Goal: Transaction & Acquisition: Purchase product/service

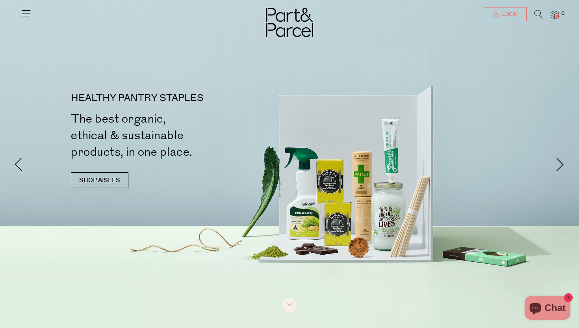
type input "[US_STATE][EMAIL_ADDRESS][DOMAIN_NAME]"
click at [518, 12] on link "Login" at bounding box center [505, 14] width 43 height 14
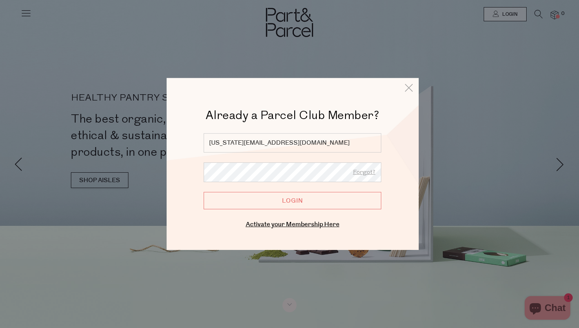
click at [273, 206] on input "Login" at bounding box center [293, 200] width 178 height 17
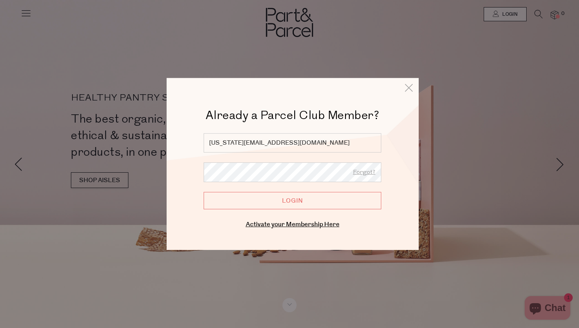
click at [292, 197] on input "Login" at bounding box center [293, 200] width 178 height 17
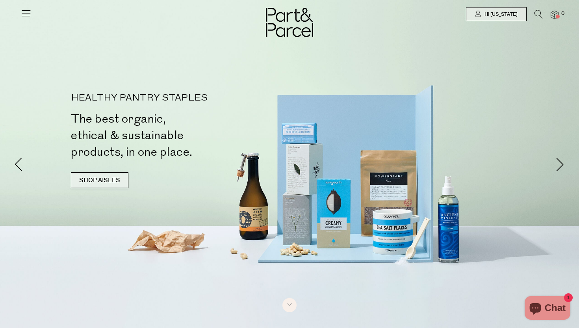
click at [116, 174] on link "SHOP AISLES" at bounding box center [100, 180] width 58 height 16
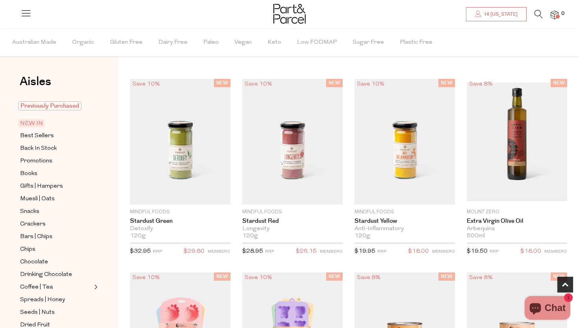
click at [55, 105] on span "Previously Purchased" at bounding box center [49, 105] width 63 height 9
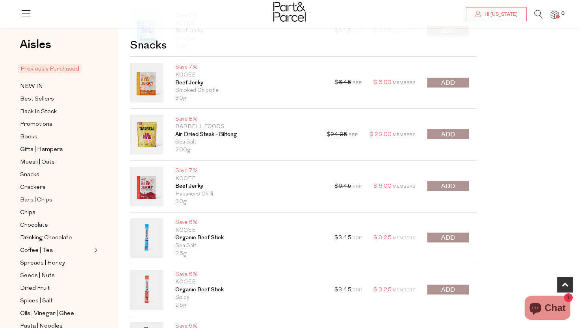
scroll to position [356, 0]
click at [452, 133] on span "submit" at bounding box center [448, 134] width 14 height 9
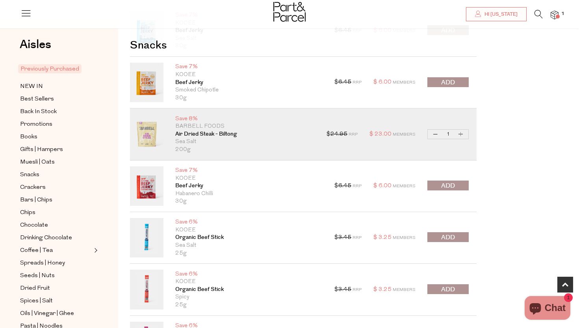
click at [461, 133] on button "Increase Air Dried Steak - Biltong" at bounding box center [460, 134] width 9 height 9
type input "2"
click at [461, 133] on button "Increase Air Dried Steak - Biltong" at bounding box center [460, 134] width 9 height 9
type input "3"
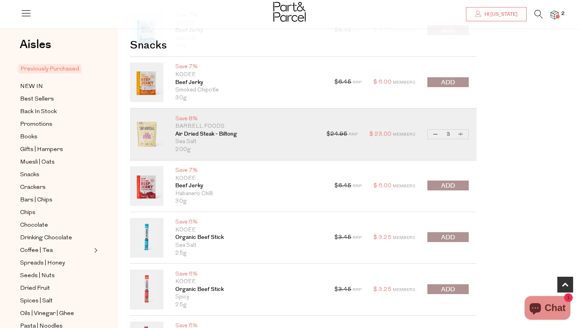
type input "3"
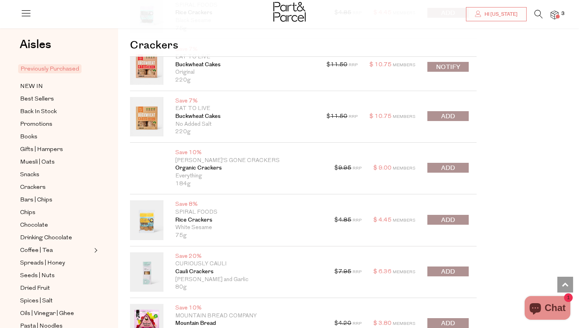
scroll to position [1141, 0]
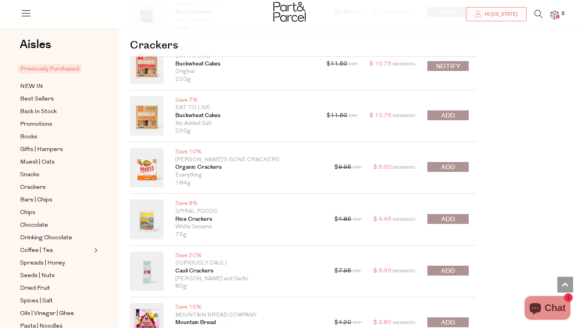
click at [448, 219] on span "submit" at bounding box center [448, 219] width 14 height 9
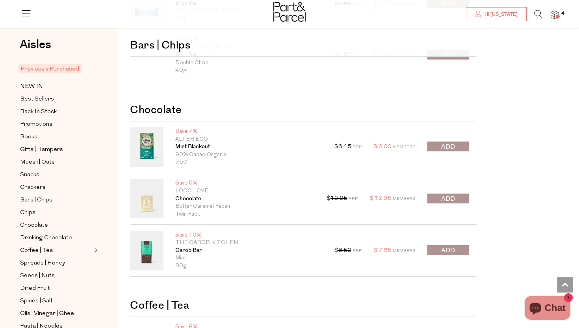
scroll to position [1611, 0]
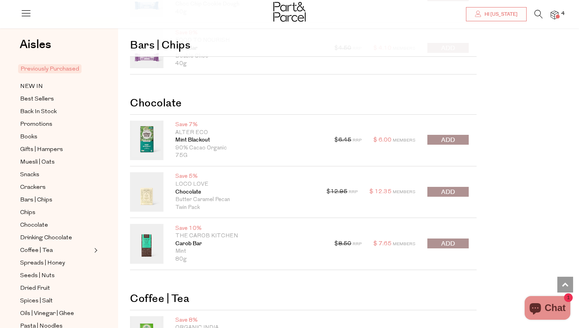
click at [447, 140] on span "submit" at bounding box center [448, 140] width 14 height 9
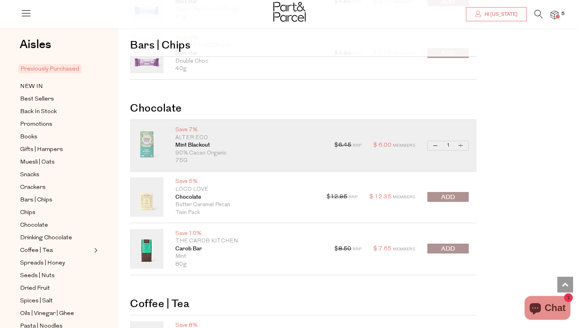
scroll to position [1601, 0]
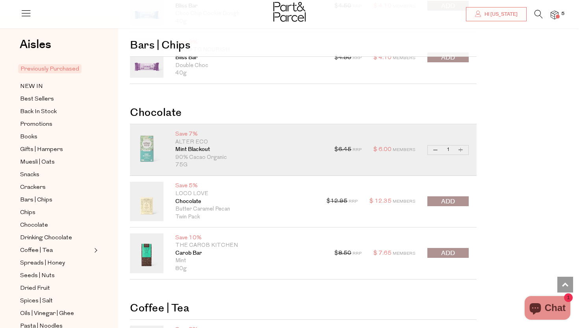
click at [444, 201] on span "submit" at bounding box center [448, 201] width 14 height 9
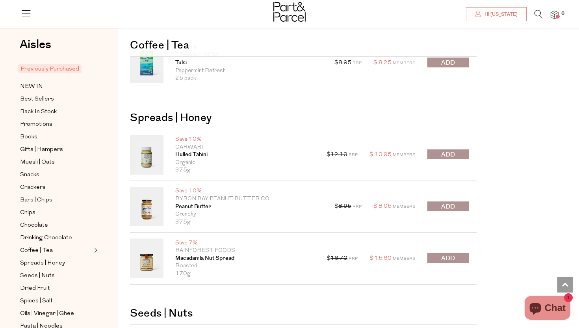
scroll to position [1934, 0]
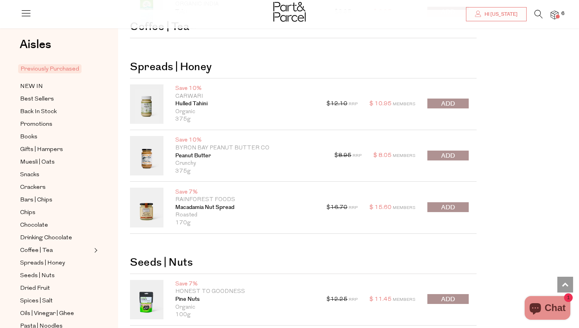
click at [450, 154] on span "submit" at bounding box center [448, 155] width 14 height 9
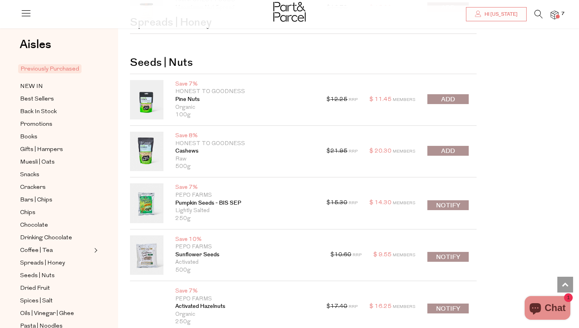
scroll to position [2135, 0]
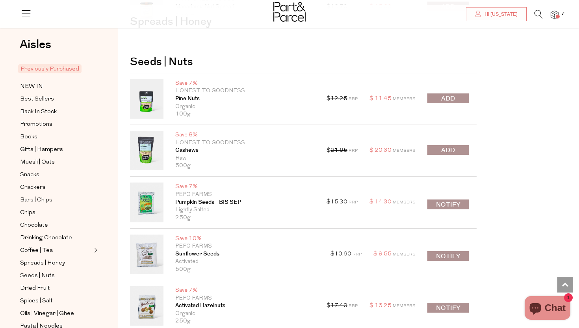
click at [452, 149] on span "submit" at bounding box center [448, 150] width 14 height 9
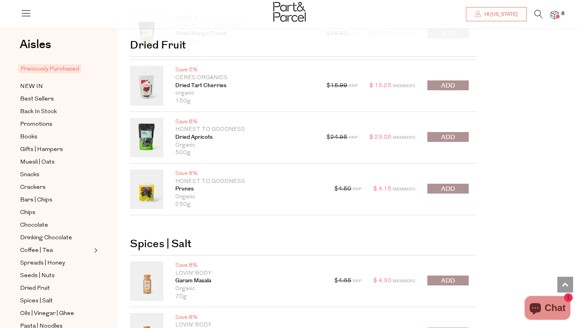
scroll to position [2502, 0]
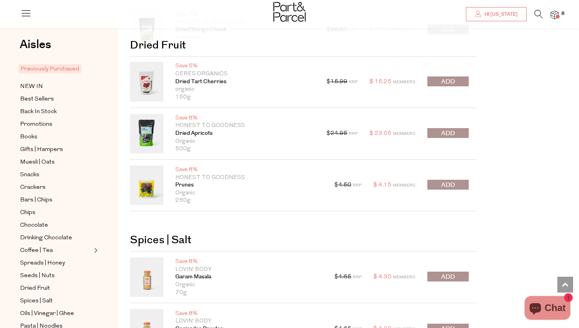
click at [459, 184] on button "submit" at bounding box center [448, 185] width 41 height 10
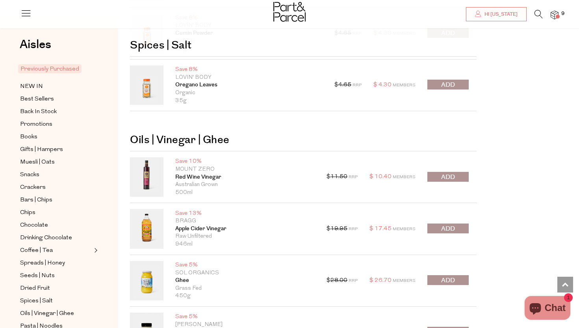
scroll to position [2874, 0]
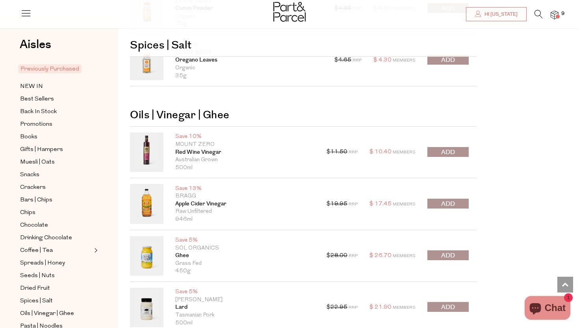
click at [453, 203] on span "submit" at bounding box center [448, 203] width 14 height 9
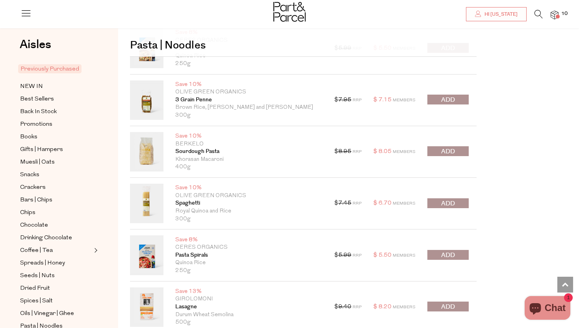
scroll to position [3226, 0]
click at [448, 204] on span "submit" at bounding box center [448, 202] width 14 height 9
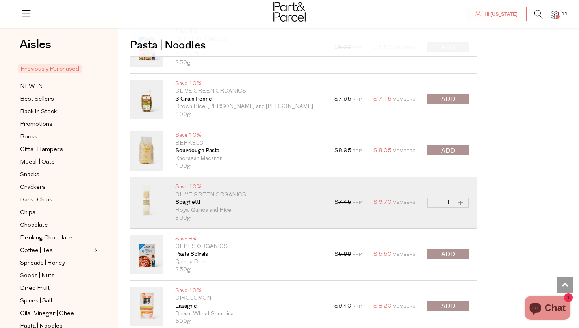
click at [462, 201] on button "Increase Spaghetti" at bounding box center [460, 202] width 9 height 9
type input "2"
click at [462, 203] on button "Increase Spaghetti" at bounding box center [460, 202] width 9 height 9
type input "3"
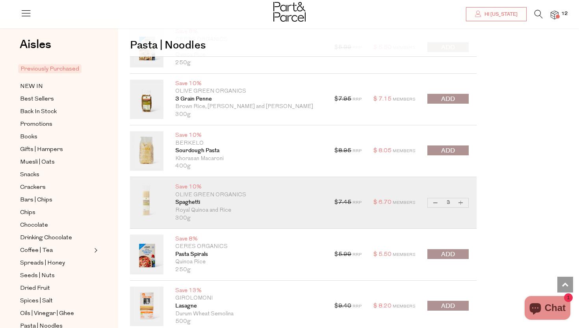
type input "3"
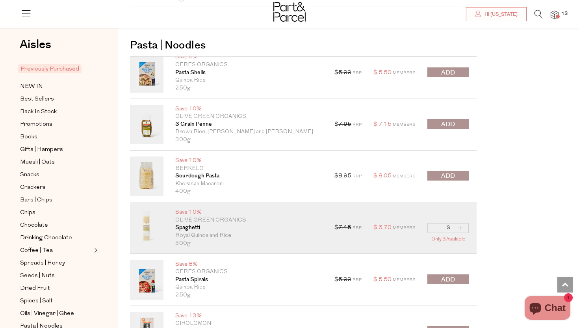
scroll to position [3205, 0]
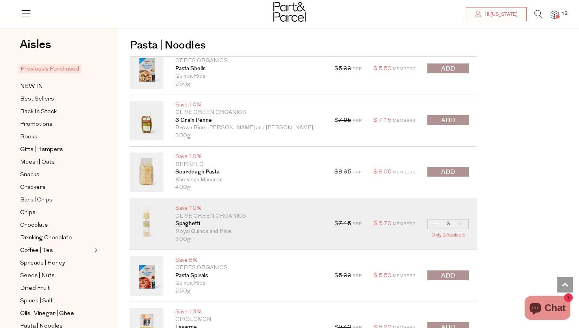
click at [449, 118] on span "submit" at bounding box center [448, 120] width 14 height 9
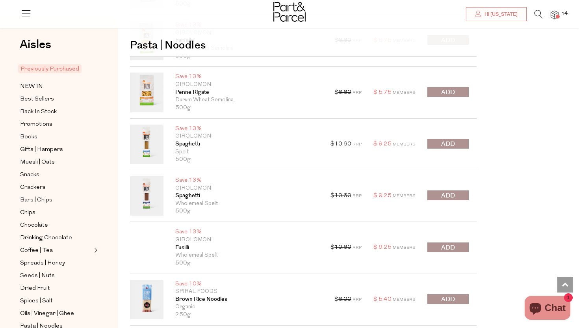
scroll to position [3544, 0]
click at [447, 197] on span "submit" at bounding box center [448, 195] width 14 height 9
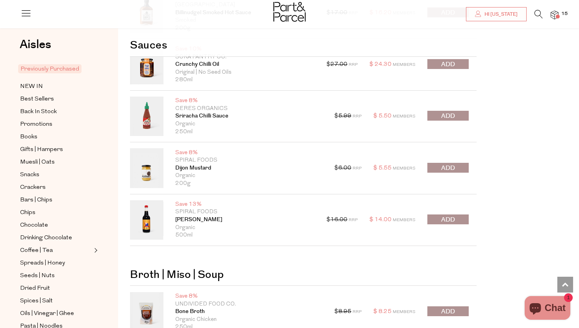
scroll to position [4233, 0]
click at [448, 162] on button "submit" at bounding box center [448, 167] width 41 height 10
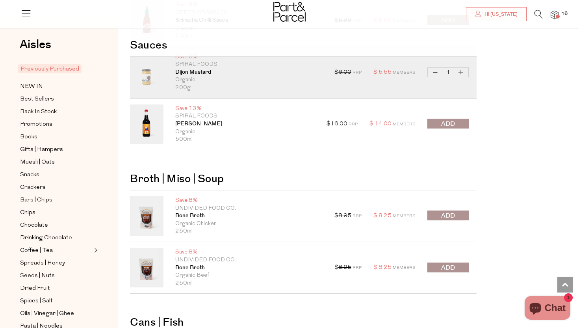
scroll to position [4328, 0]
click at [457, 121] on button "submit" at bounding box center [448, 123] width 41 height 10
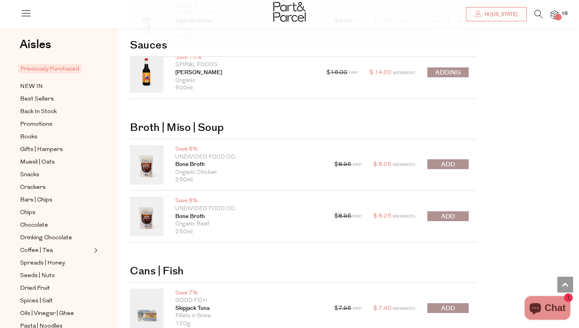
scroll to position [4381, 0]
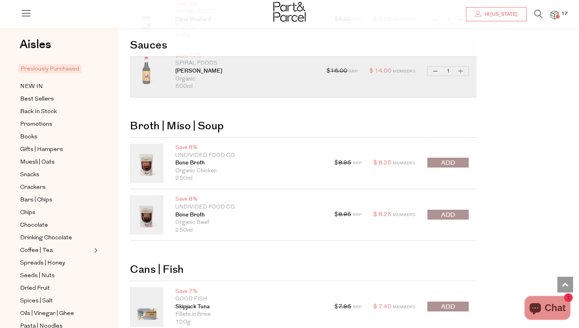
click at [452, 165] on span "submit" at bounding box center [448, 162] width 14 height 9
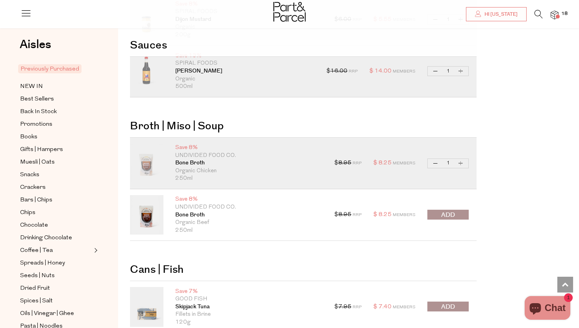
click at [459, 161] on button "Increase Bone Broth" at bounding box center [460, 163] width 9 height 9
type input "2"
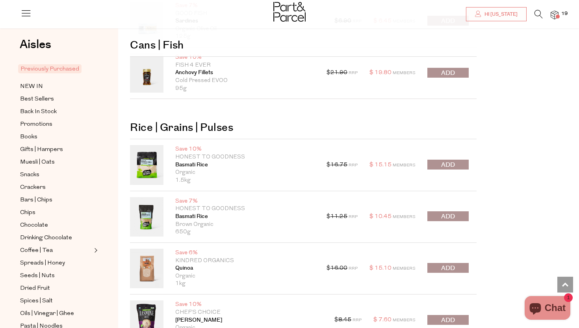
scroll to position [4926, 0]
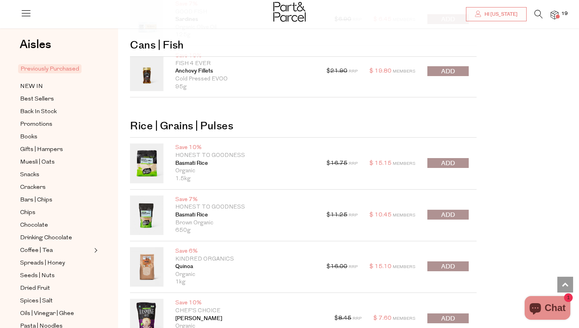
click at [449, 162] on span "submit" at bounding box center [448, 163] width 14 height 9
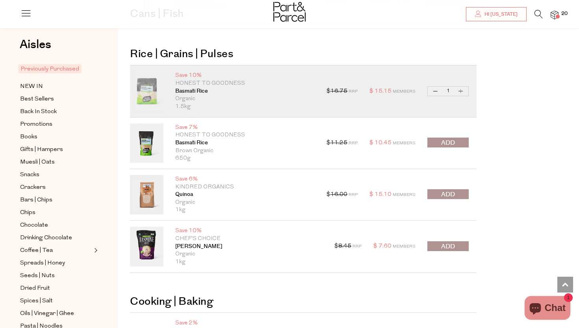
scroll to position [4999, 0]
click at [453, 193] on span "submit" at bounding box center [448, 194] width 14 height 9
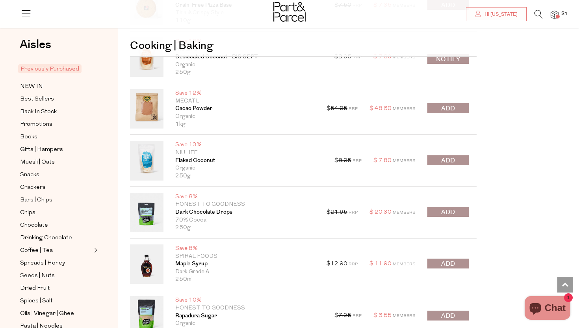
scroll to position [5332, 0]
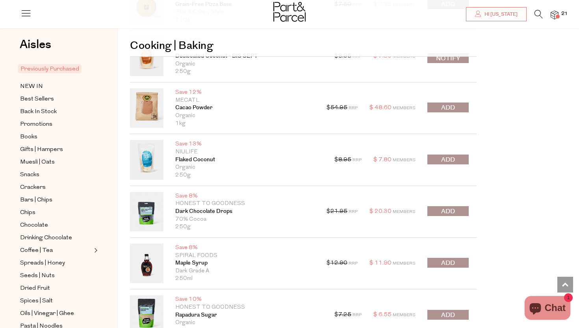
click at [451, 210] on span "submit" at bounding box center [448, 211] width 14 height 9
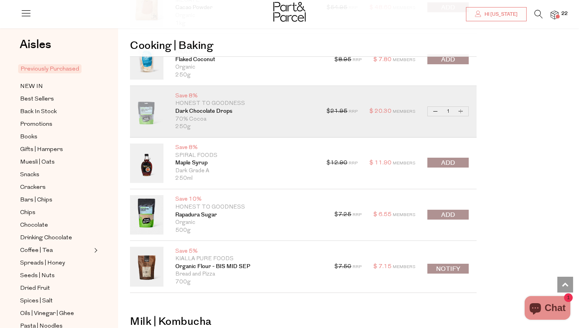
scroll to position [5434, 0]
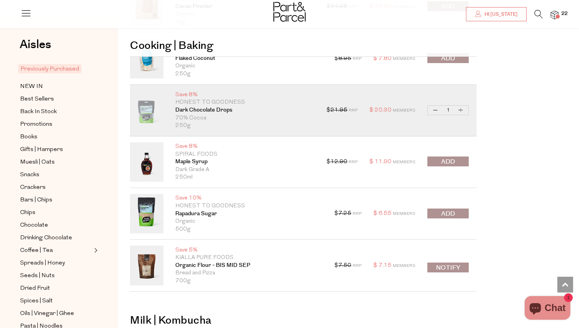
click at [457, 211] on button "submit" at bounding box center [448, 213] width 41 height 10
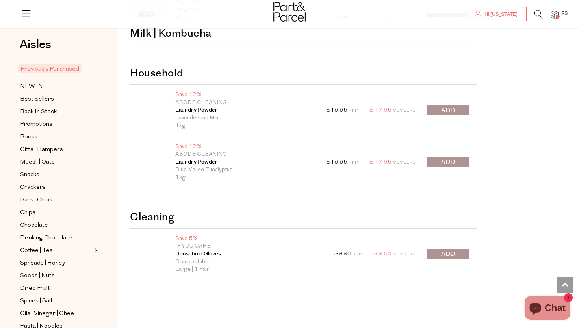
scroll to position [5824, 0]
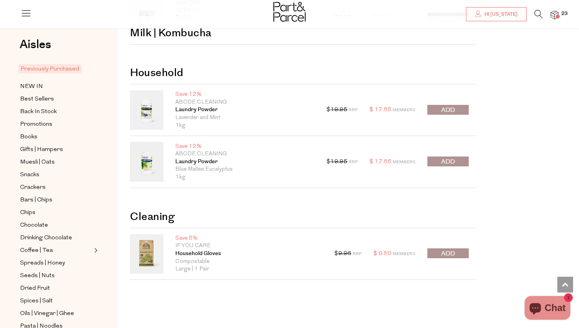
click at [450, 108] on span "submit" at bounding box center [448, 110] width 14 height 9
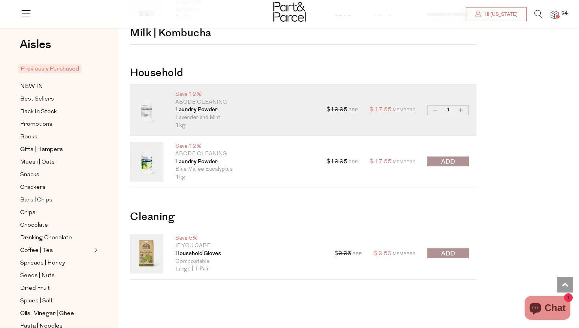
click at [435, 109] on button "Decrease Laundry Powder" at bounding box center [435, 110] width 9 height 9
type input "0"
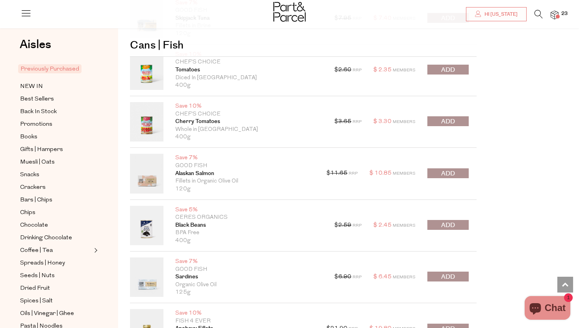
scroll to position [4647, 0]
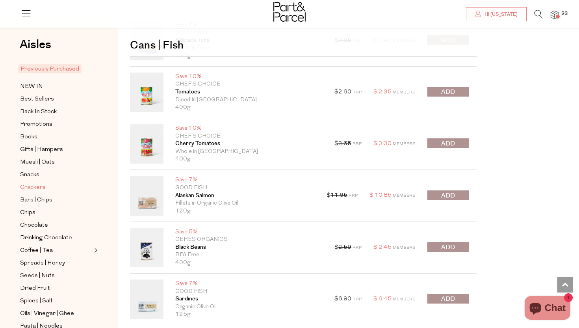
click at [32, 188] on span "Crackers" at bounding box center [33, 187] width 26 height 9
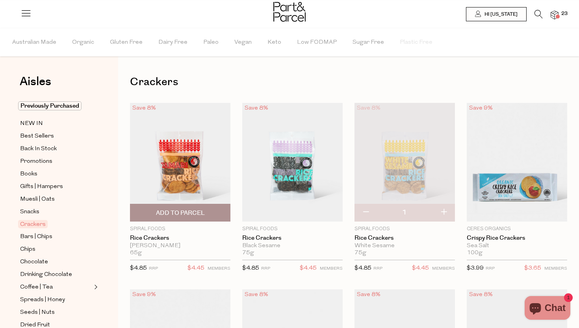
click at [186, 214] on span "Add To Parcel" at bounding box center [180, 213] width 49 height 8
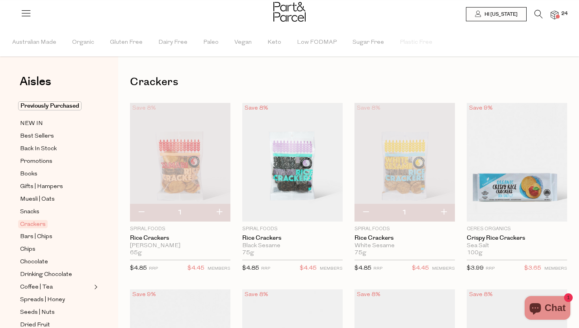
click at [216, 214] on button "button" at bounding box center [219, 212] width 22 height 17
type input "2"
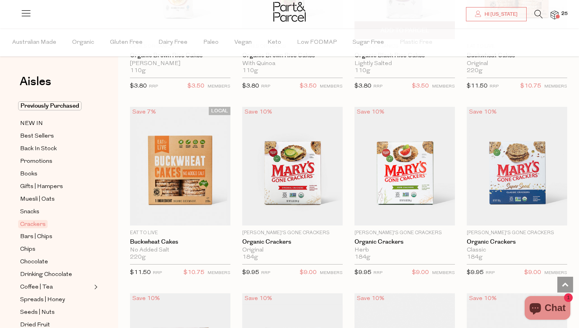
scroll to position [711, 0]
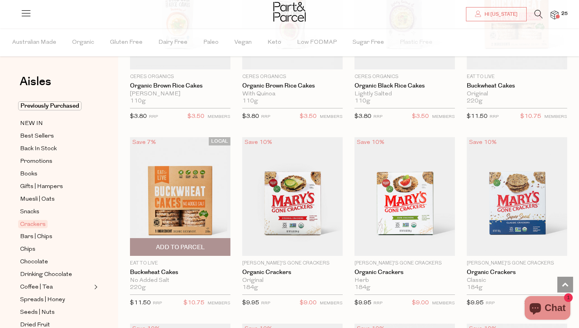
click at [172, 245] on span "Add To Parcel" at bounding box center [180, 247] width 49 height 8
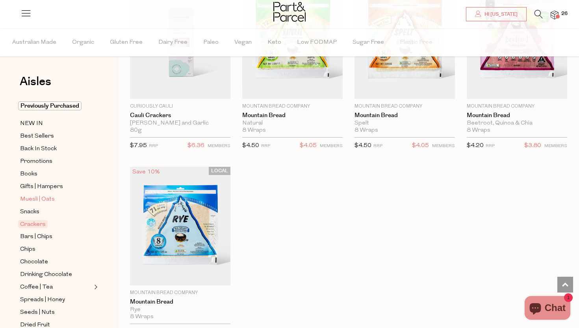
scroll to position [1612, 0]
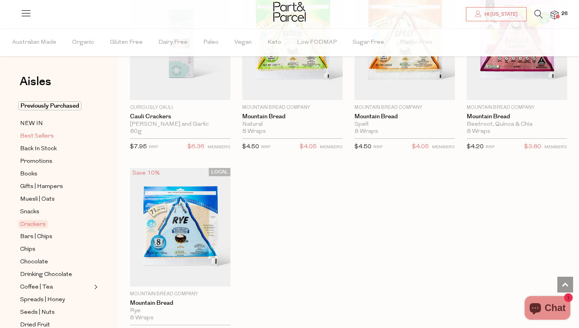
click at [40, 134] on span "Best Sellers" at bounding box center [37, 136] width 34 height 9
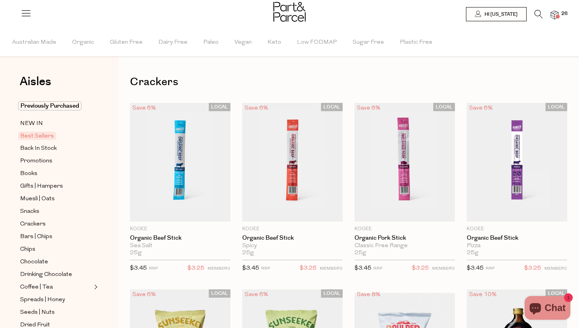
type input "2"
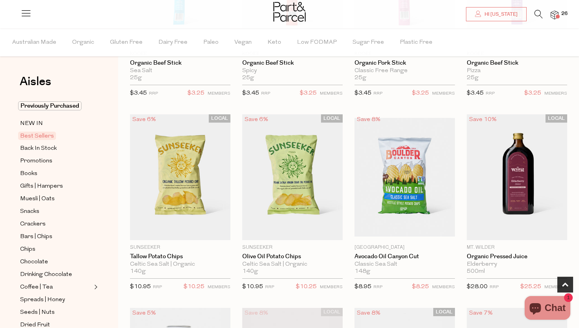
scroll to position [191, 0]
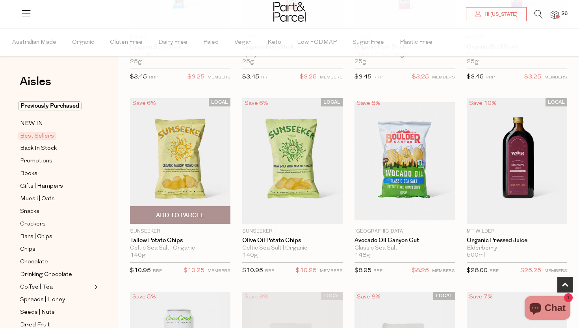
click at [183, 214] on span "Add To Parcel" at bounding box center [180, 215] width 49 height 8
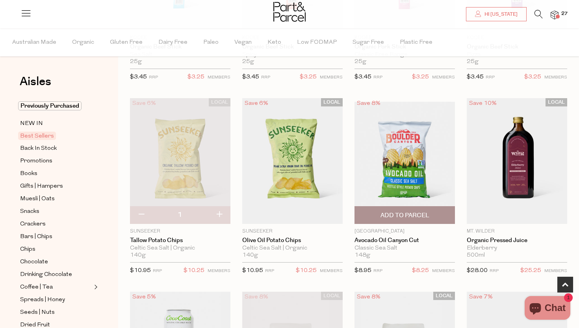
click at [397, 210] on span "Add To Parcel" at bounding box center [405, 214] width 96 height 17
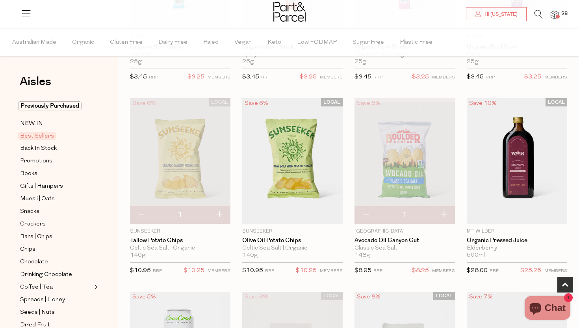
click at [444, 214] on button "button" at bounding box center [444, 214] width 22 height 17
type input "2"
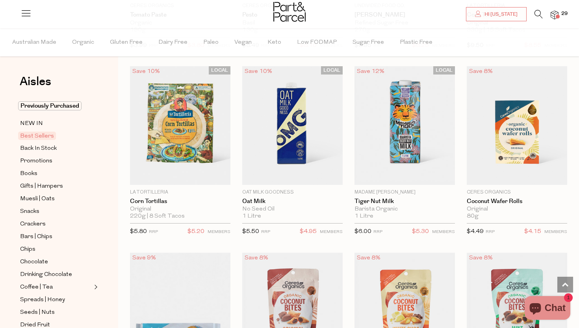
scroll to position [1366, 0]
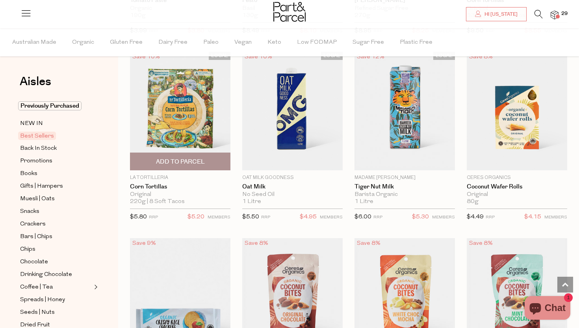
click at [184, 158] on span "Add To Parcel" at bounding box center [180, 162] width 49 height 8
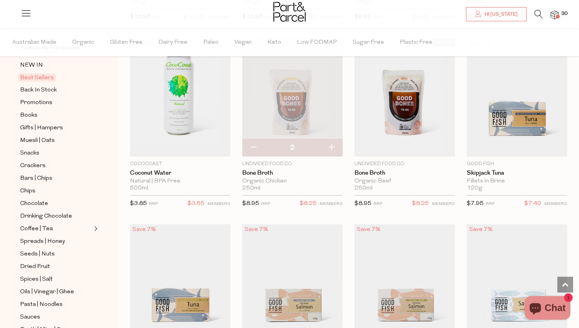
scroll to position [0, 0]
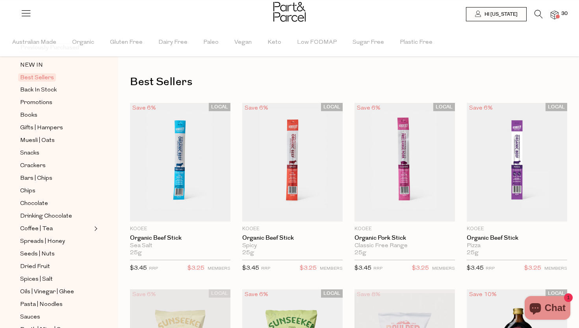
click at [557, 14] on img at bounding box center [555, 15] width 8 height 9
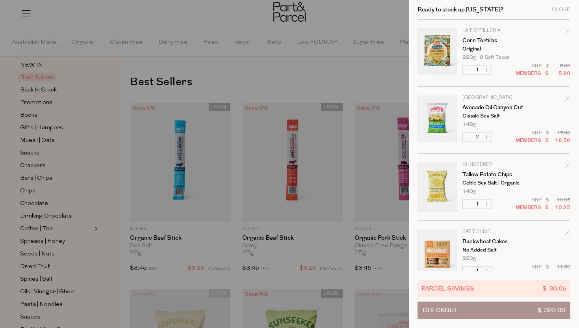
click at [488, 201] on button "Increase Tallow Potato Chips" at bounding box center [486, 203] width 9 height 9
type input "2"
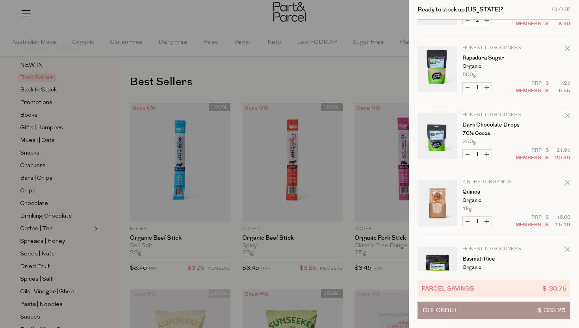
scroll to position [330, 0]
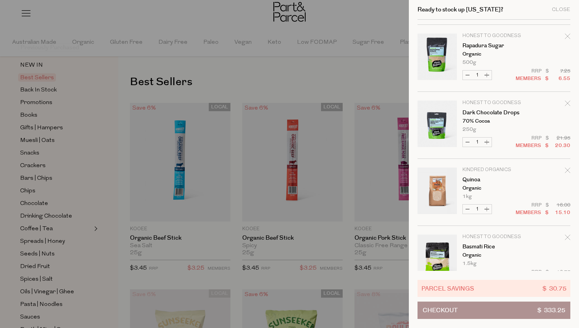
click at [488, 141] on button "Increase Dark Chocolate Drops" at bounding box center [486, 142] width 9 height 9
type input "2"
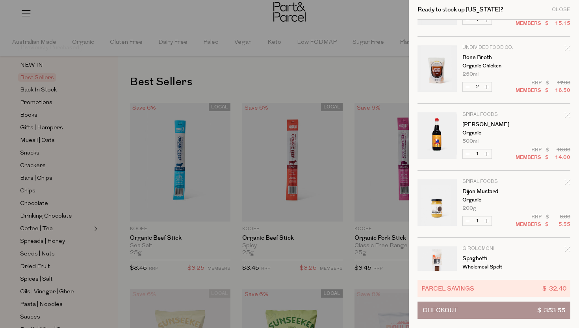
scroll to position [588, 0]
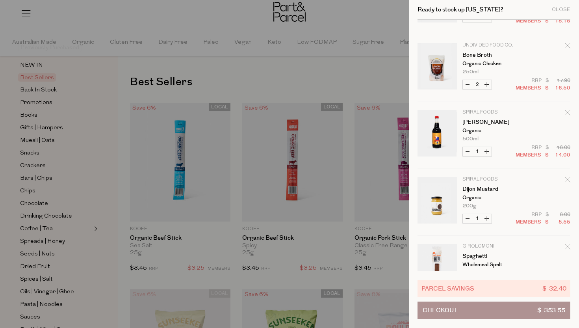
click at [469, 219] on button "Decrease Dijon Mustard" at bounding box center [467, 218] width 9 height 9
type input "0"
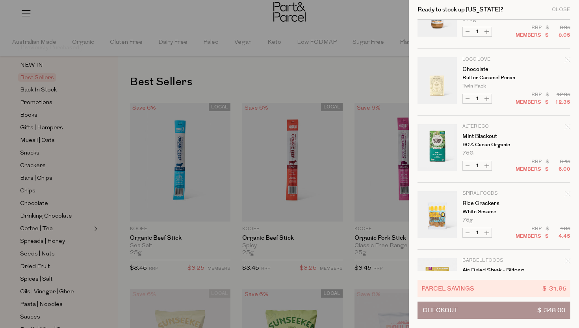
scroll to position [1175, 0]
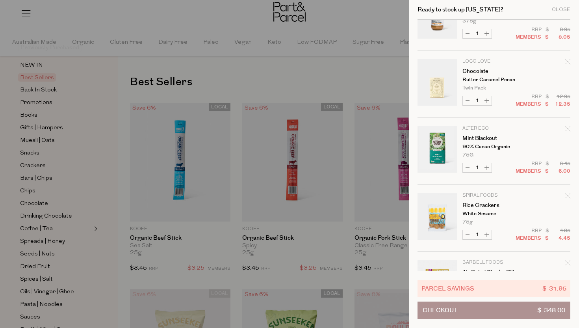
click at [467, 232] on button "Decrease Rice Crackers" at bounding box center [467, 234] width 9 height 9
type input "0"
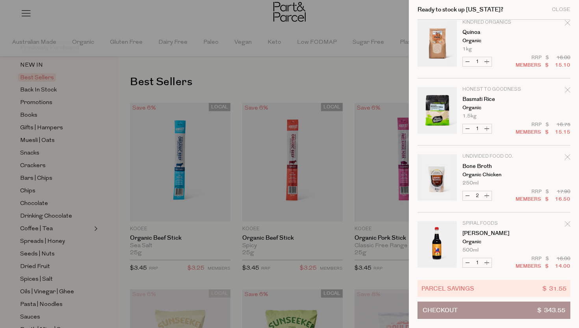
scroll to position [500, 0]
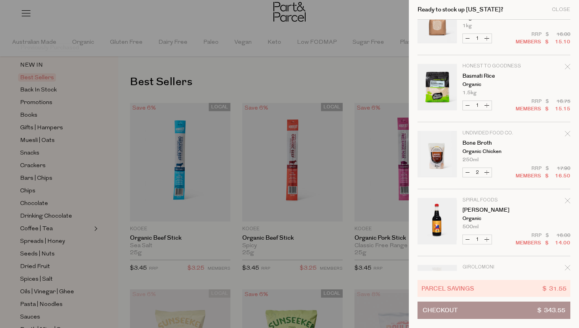
click at [488, 104] on button "Increase Basmati Rice" at bounding box center [486, 105] width 9 height 9
type input "2"
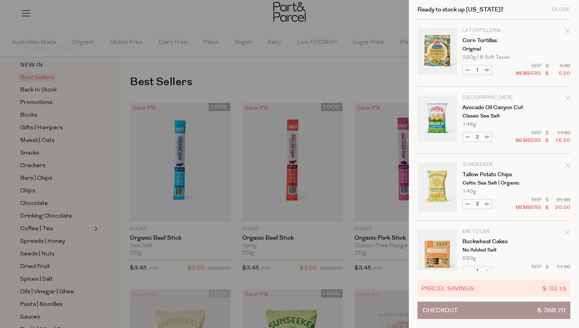
click at [308, 68] on div at bounding box center [289, 164] width 579 height 328
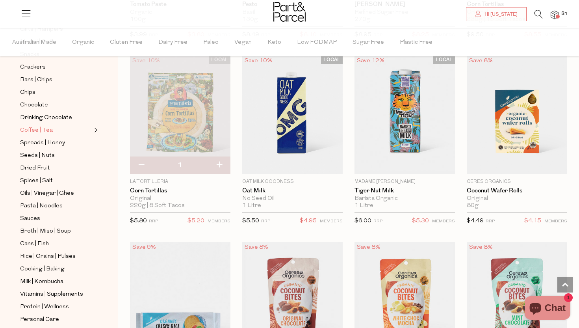
scroll to position [158, 0]
click at [52, 266] on span "Cooking | Baking" at bounding box center [42, 268] width 45 height 9
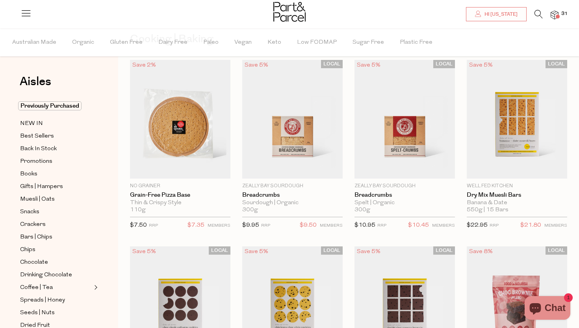
scroll to position [6, 0]
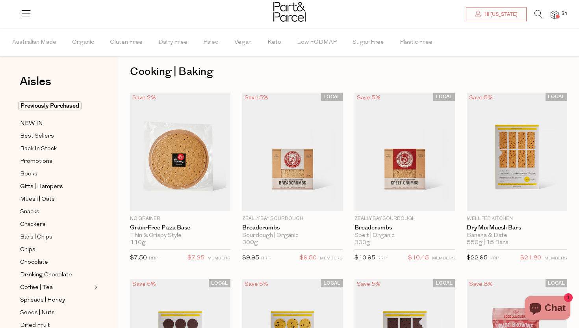
type input "2"
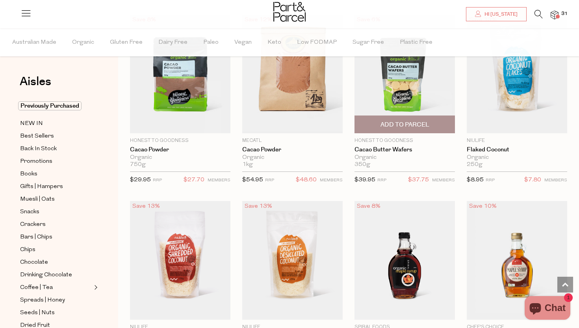
scroll to position [1393, 0]
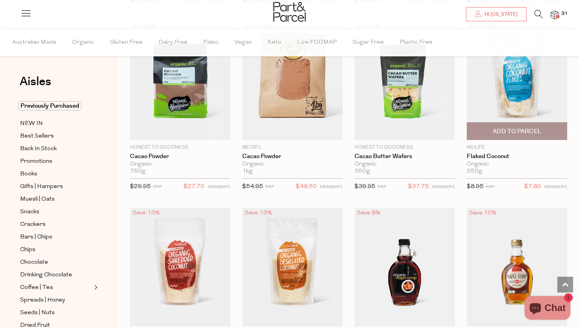
click at [509, 129] on span "Add To Parcel" at bounding box center [517, 131] width 49 height 8
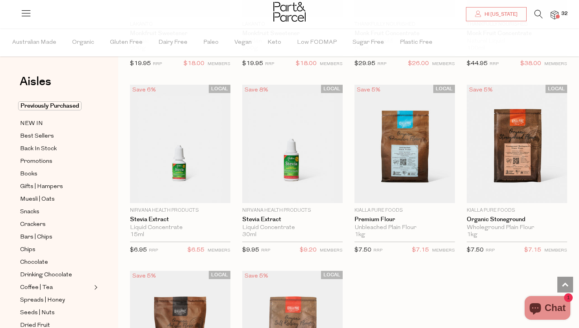
scroll to position [2077, 0]
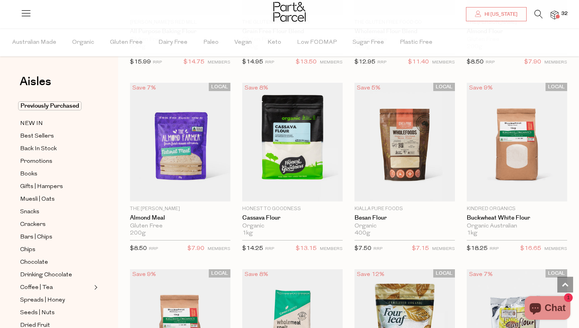
scroll to position [2634, 0]
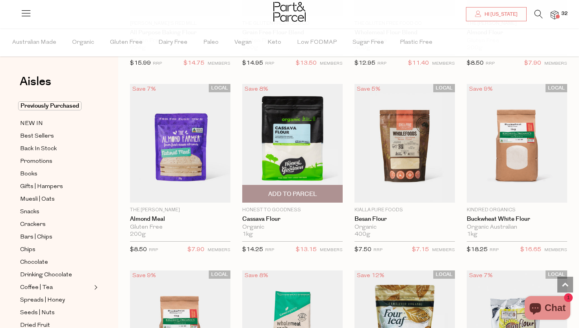
click at [295, 190] on span "Add To Parcel" at bounding box center [292, 194] width 49 height 8
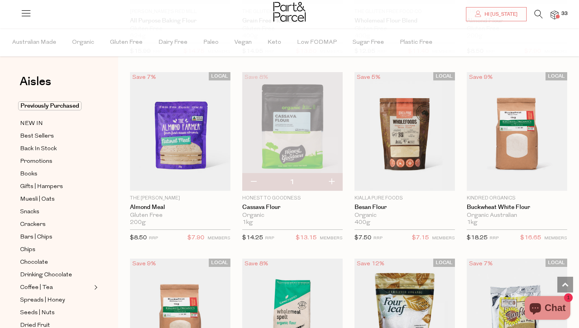
scroll to position [2655, 0]
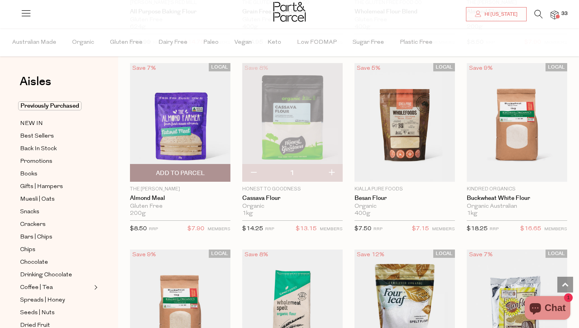
click at [178, 170] on span "Add To Parcel" at bounding box center [180, 173] width 49 height 8
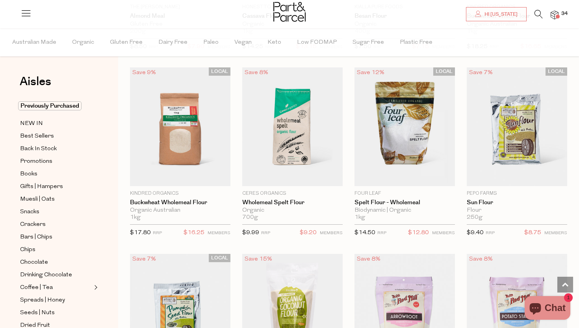
scroll to position [2852, 0]
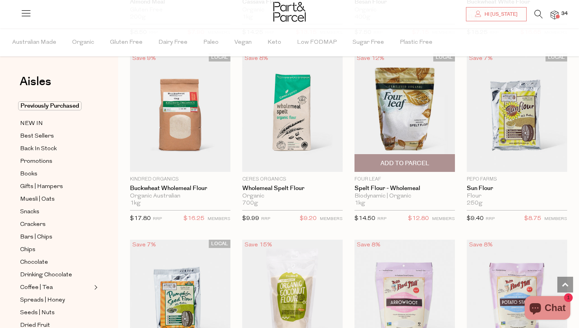
click at [407, 159] on span "Add To Parcel" at bounding box center [405, 163] width 49 height 8
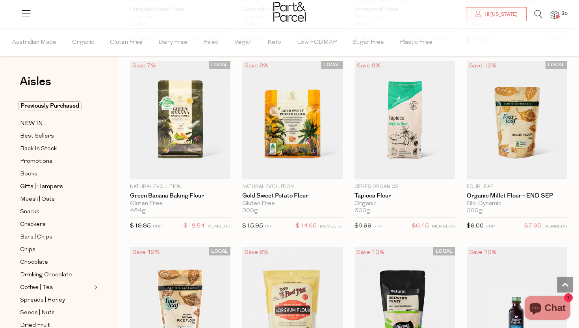
scroll to position [3217, 0]
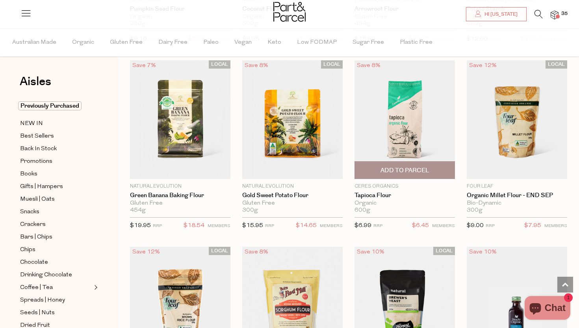
click at [404, 167] on span "Add To Parcel" at bounding box center [405, 170] width 49 height 8
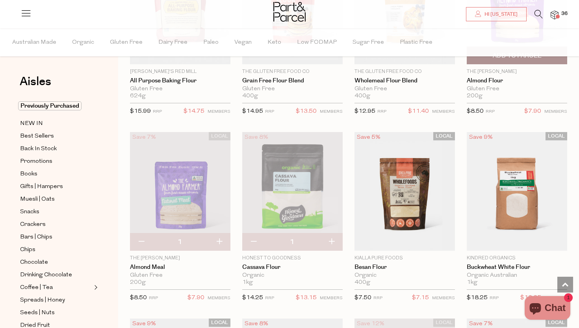
scroll to position [2560, 0]
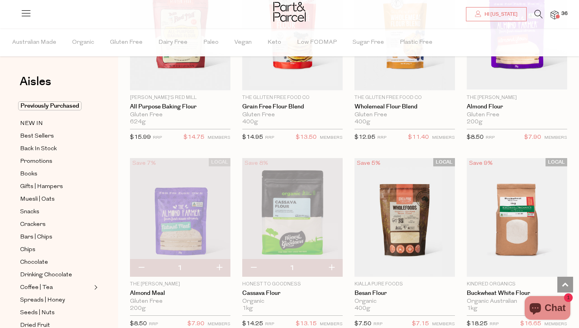
click at [556, 15] on img at bounding box center [555, 15] width 8 height 9
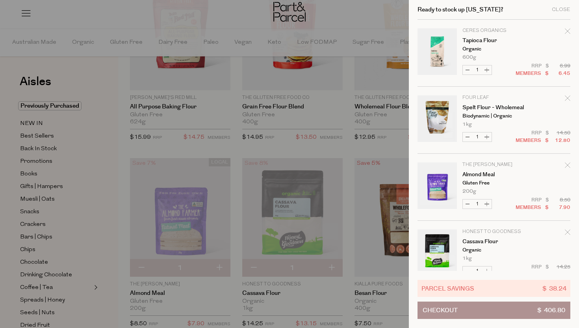
click at [486, 136] on button "Increase Spelt Flour - Wholemeal" at bounding box center [486, 136] width 9 height 9
type input "2"
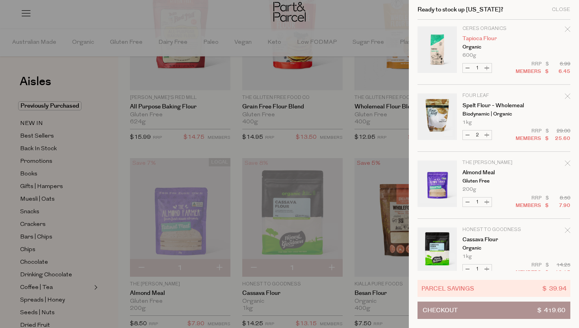
scroll to position [0, 0]
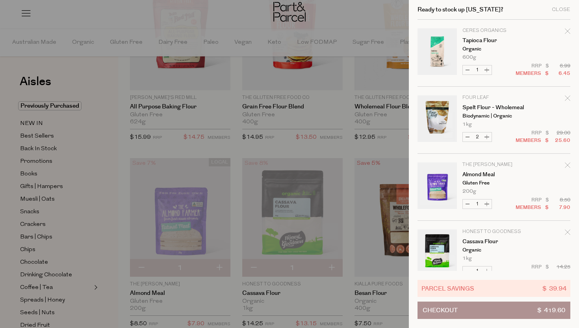
click at [488, 138] on button "Increase Spelt Flour - Wholemeal" at bounding box center [486, 136] width 9 height 9
type input "3"
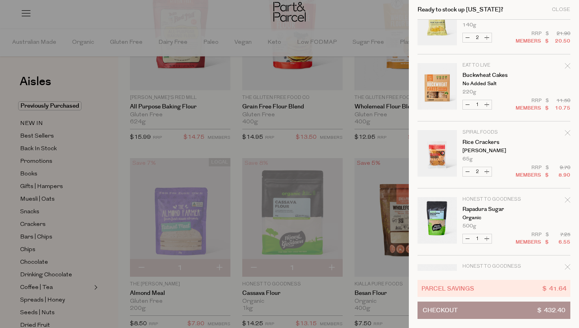
scroll to position [502, 0]
click at [487, 238] on button "Increase Rapadura Sugar" at bounding box center [486, 237] width 9 height 9
type input "2"
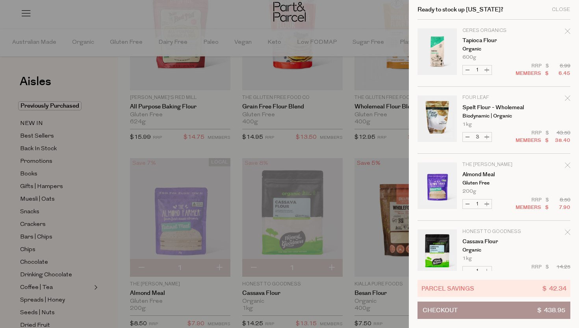
click at [165, 140] on div at bounding box center [289, 164] width 579 height 328
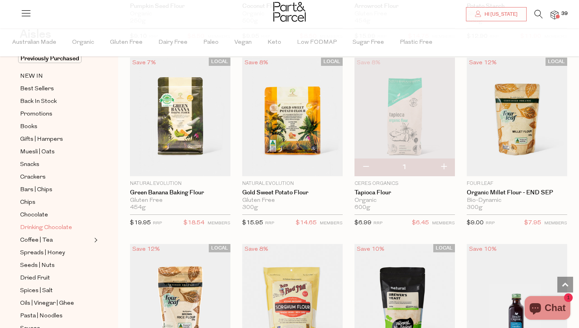
scroll to position [54, 0]
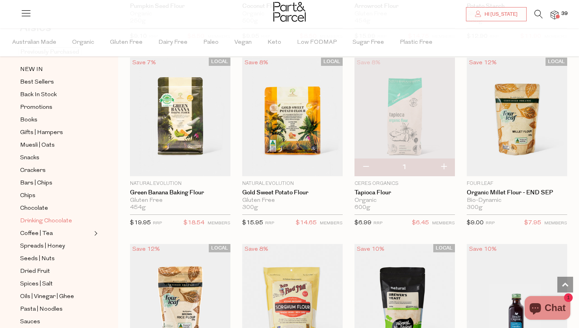
click at [52, 221] on span "Drinking Chocolate" at bounding box center [46, 220] width 52 height 9
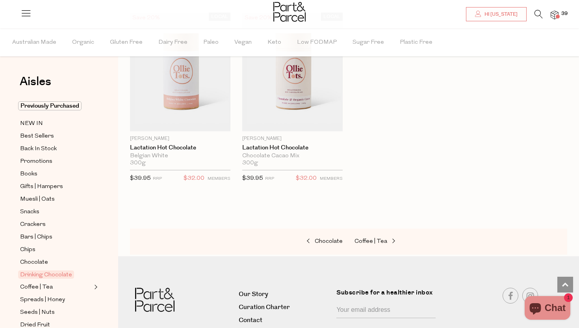
scroll to position [847, 0]
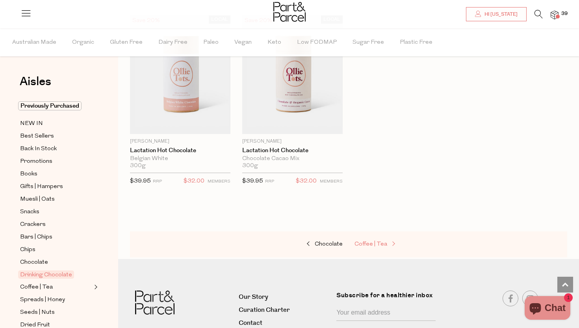
click at [392, 241] on span at bounding box center [392, 244] width 11 height 6
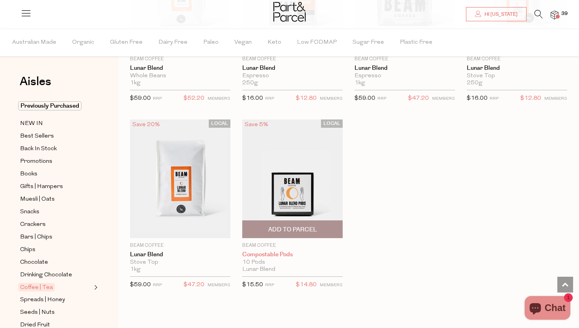
scroll to position [4328, 0]
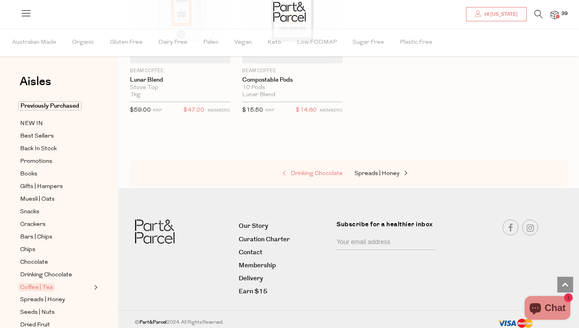
click at [284, 171] on span at bounding box center [285, 174] width 11 height 6
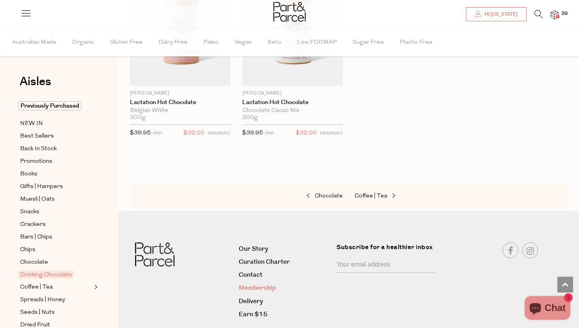
scroll to position [921, 0]
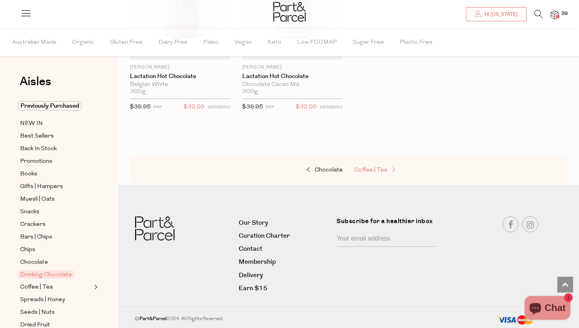
click at [387, 169] on span at bounding box center [392, 170] width 11 height 6
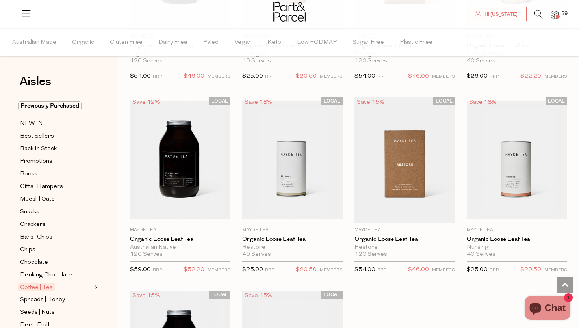
scroll to position [2080, 0]
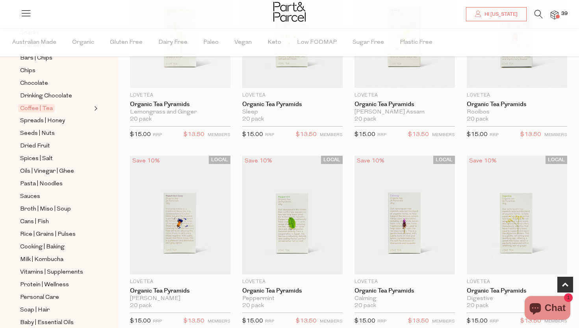
scroll to position [229, 0]
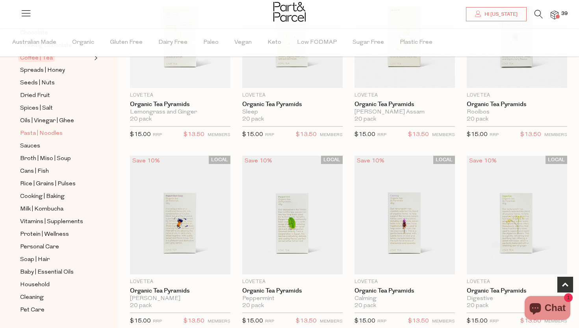
click at [48, 133] on span "Pasta | Noodles" at bounding box center [41, 133] width 43 height 9
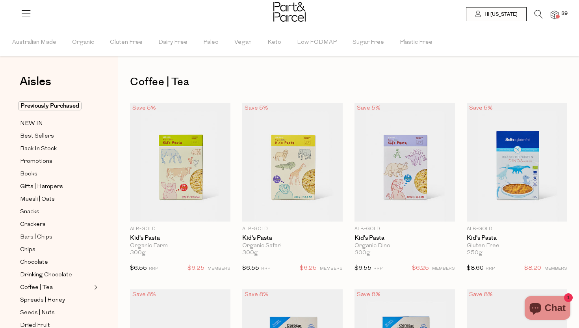
type input "3"
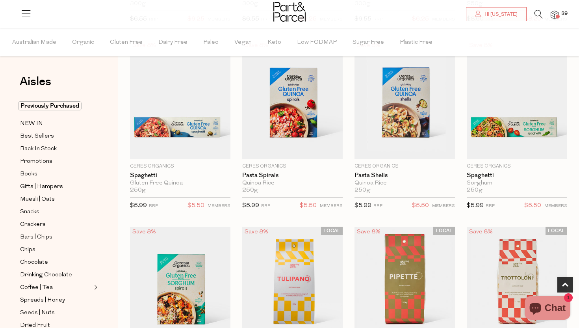
scroll to position [251, 0]
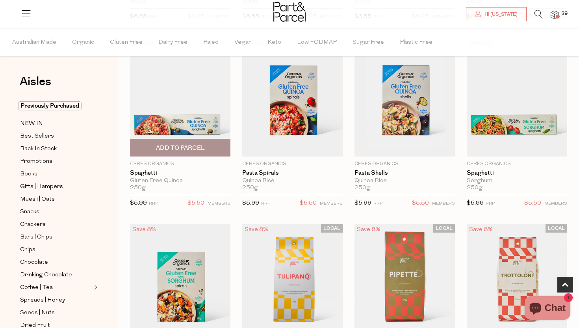
click at [183, 148] on span "Add To Parcel" at bounding box center [180, 148] width 49 height 8
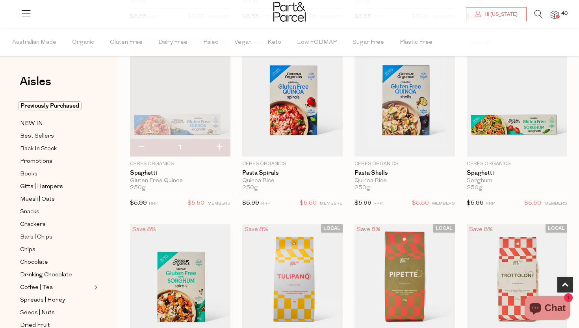
click at [219, 147] on button "button" at bounding box center [219, 147] width 22 height 17
type input "2"
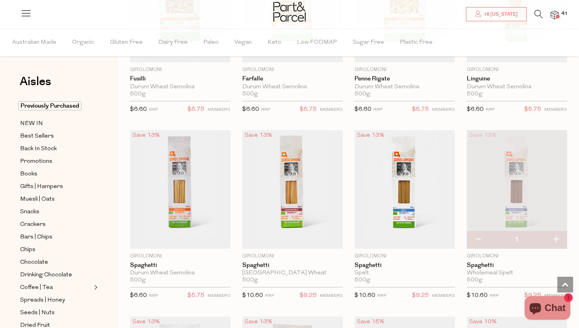
scroll to position [1283, 0]
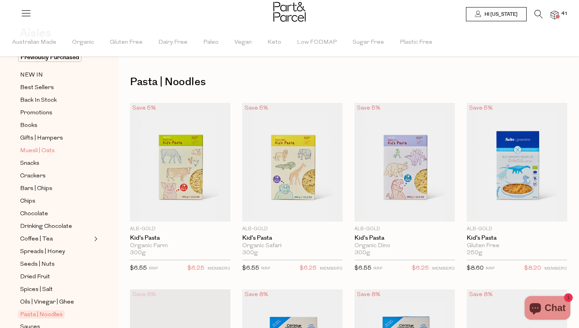
scroll to position [56, 0]
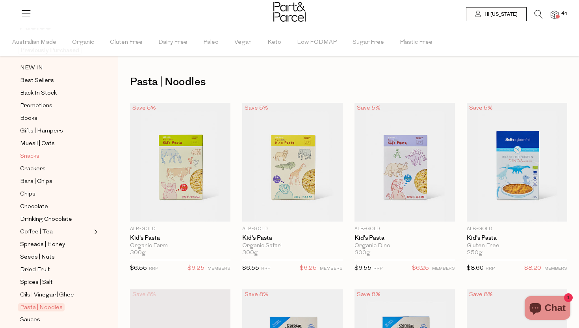
click at [34, 155] on span "Snacks" at bounding box center [29, 156] width 19 height 9
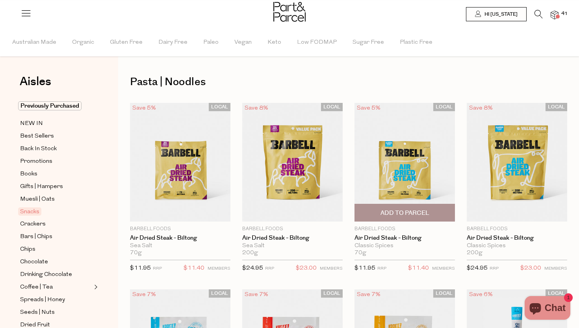
type input "3"
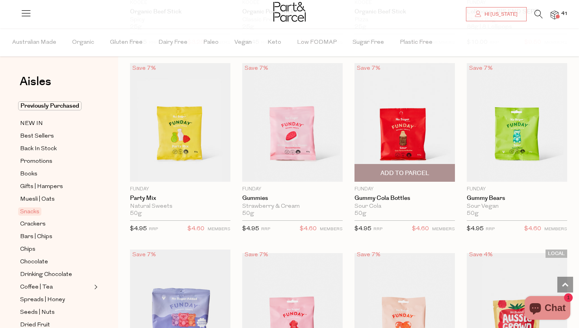
scroll to position [606, 0]
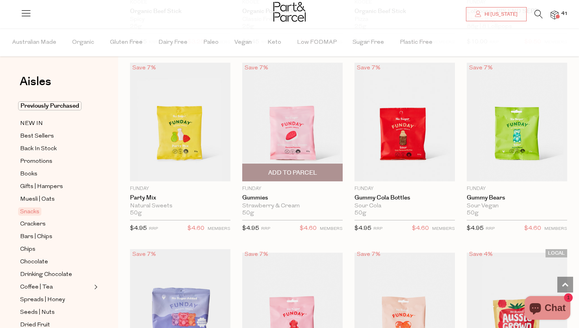
click at [296, 171] on span "Add To Parcel" at bounding box center [292, 173] width 49 height 8
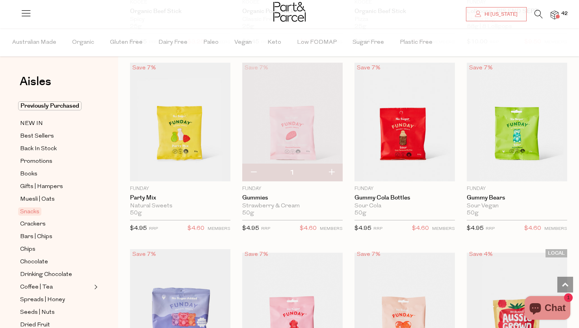
click at [333, 171] on button "button" at bounding box center [331, 172] width 22 height 17
type input "2"
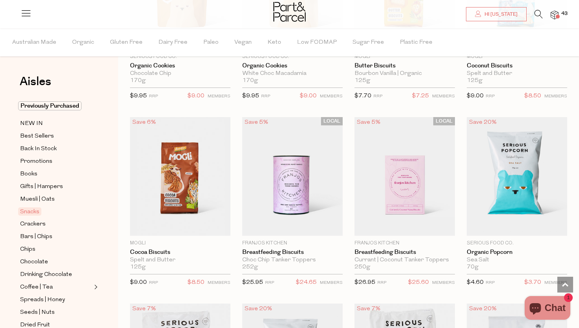
scroll to position [1680, 0]
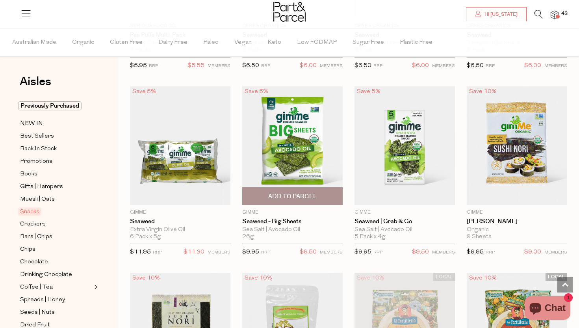
scroll to position [2464, 0]
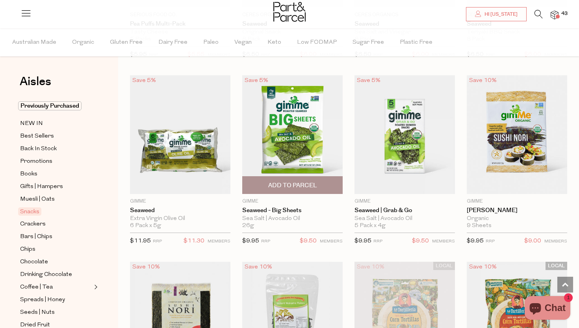
click at [297, 181] on span "Add To Parcel" at bounding box center [292, 185] width 49 height 8
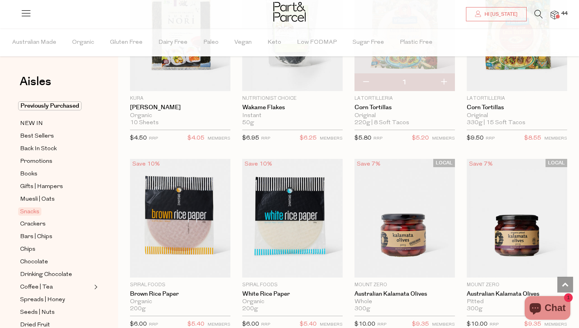
scroll to position [2753, 0]
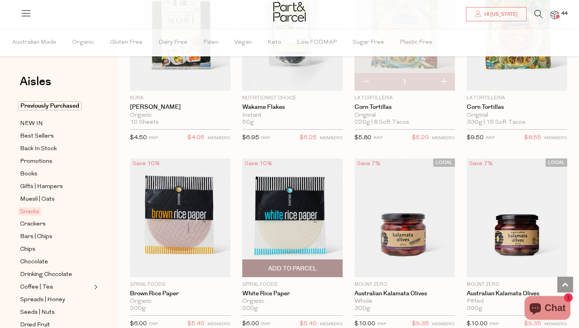
click at [301, 265] on span "Add To Parcel" at bounding box center [292, 268] width 49 height 8
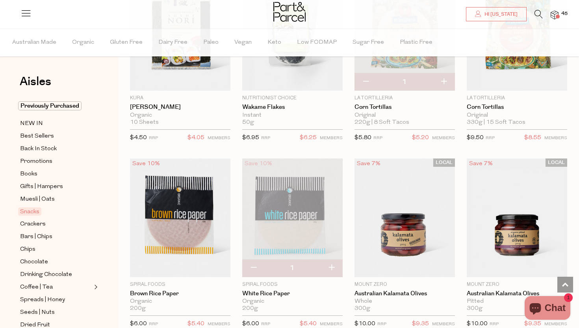
click at [558, 15] on span at bounding box center [558, 17] width 4 height 4
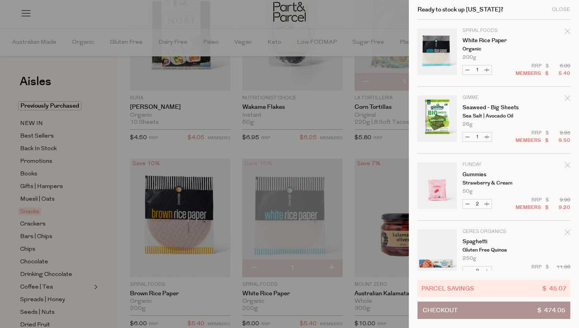
click at [111, 229] on div at bounding box center [289, 164] width 579 height 328
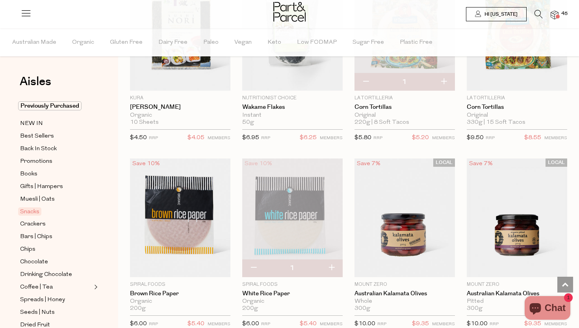
click at [509, 11] on span "Hi [US_STATE]" at bounding box center [500, 14] width 35 height 7
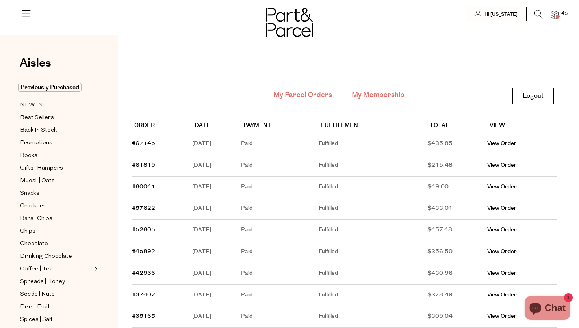
click at [373, 94] on link "My Membership" at bounding box center [378, 95] width 53 height 10
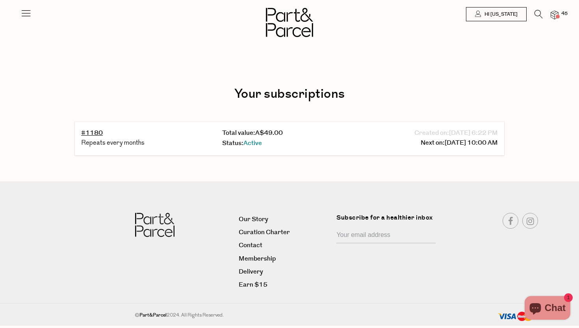
click at [554, 15] on img at bounding box center [555, 15] width 8 height 9
